Goal: Task Accomplishment & Management: Manage account settings

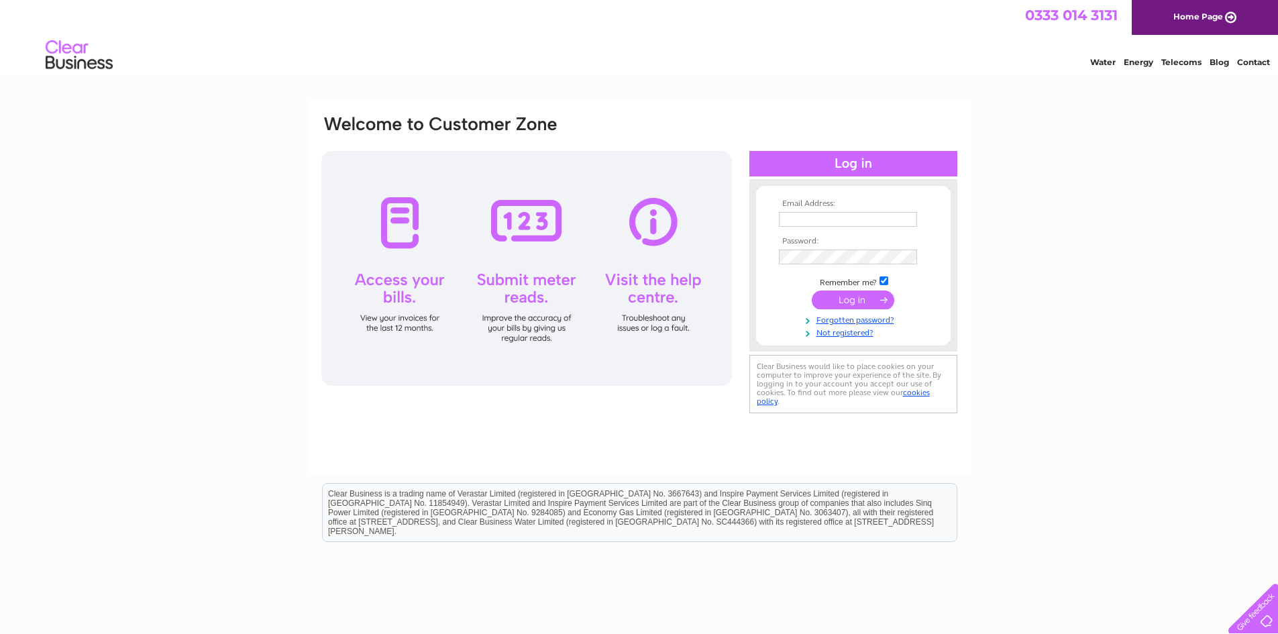
type input "blocks@propmanco.com"
click at [851, 304] on input "submit" at bounding box center [853, 299] width 83 height 19
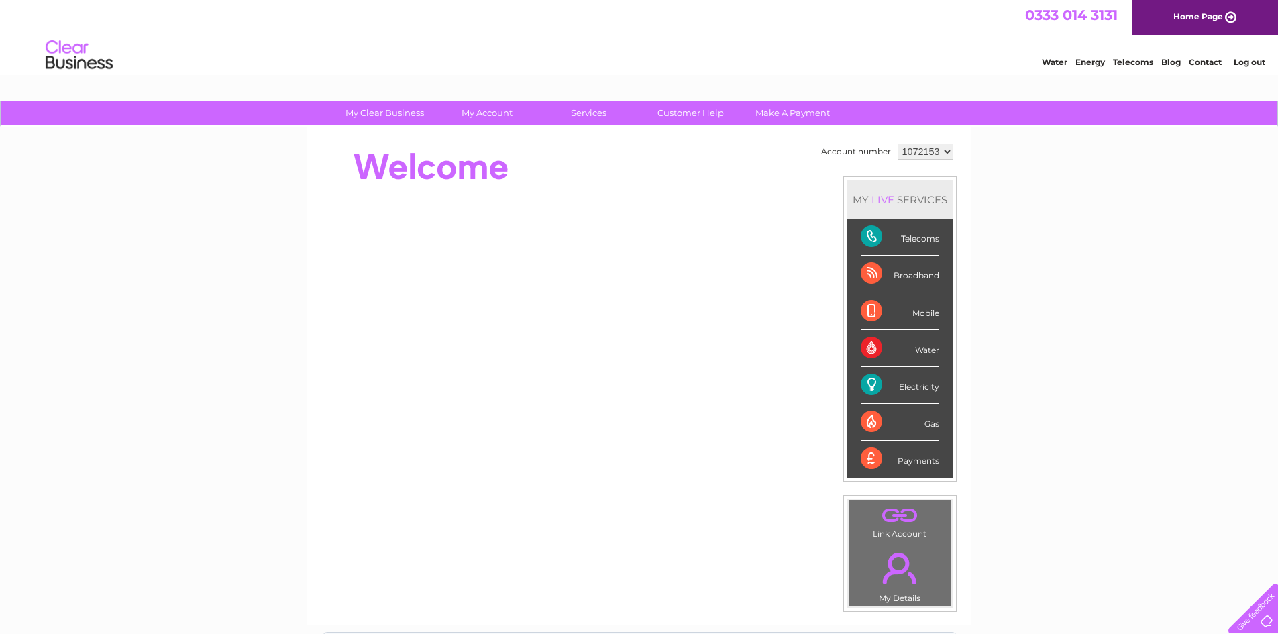
click at [944, 151] on select "1072153 1117303 1117306 1117308 1117326 1132414 1134541" at bounding box center [925, 152] width 56 height 16
select select "1117303"
click at [897, 144] on select "1072153 1117303 1117306 1117308 1117326 1132414 1134541" at bounding box center [925, 152] width 56 height 16
click at [945, 150] on select "1072153 1117303 1117306 1117308 1117326 1132414 1134541" at bounding box center [925, 152] width 56 height 16
